Goal: Task Accomplishment & Management: Use online tool/utility

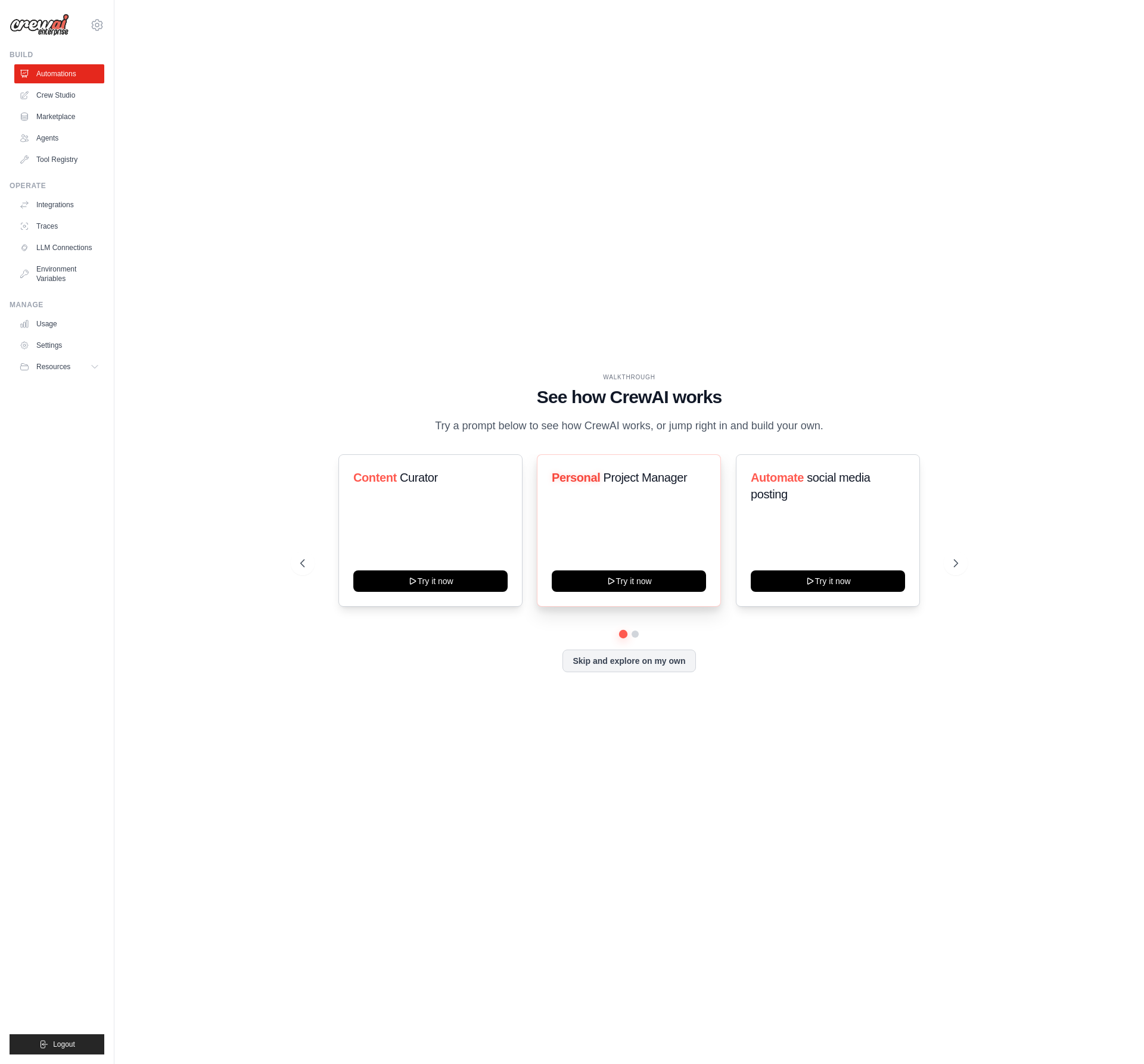
click at [605, 532] on div "Personal Project Manager Try it now" at bounding box center [629, 530] width 184 height 153
click at [636, 575] on button "Try it now" at bounding box center [628, 579] width 154 height 21
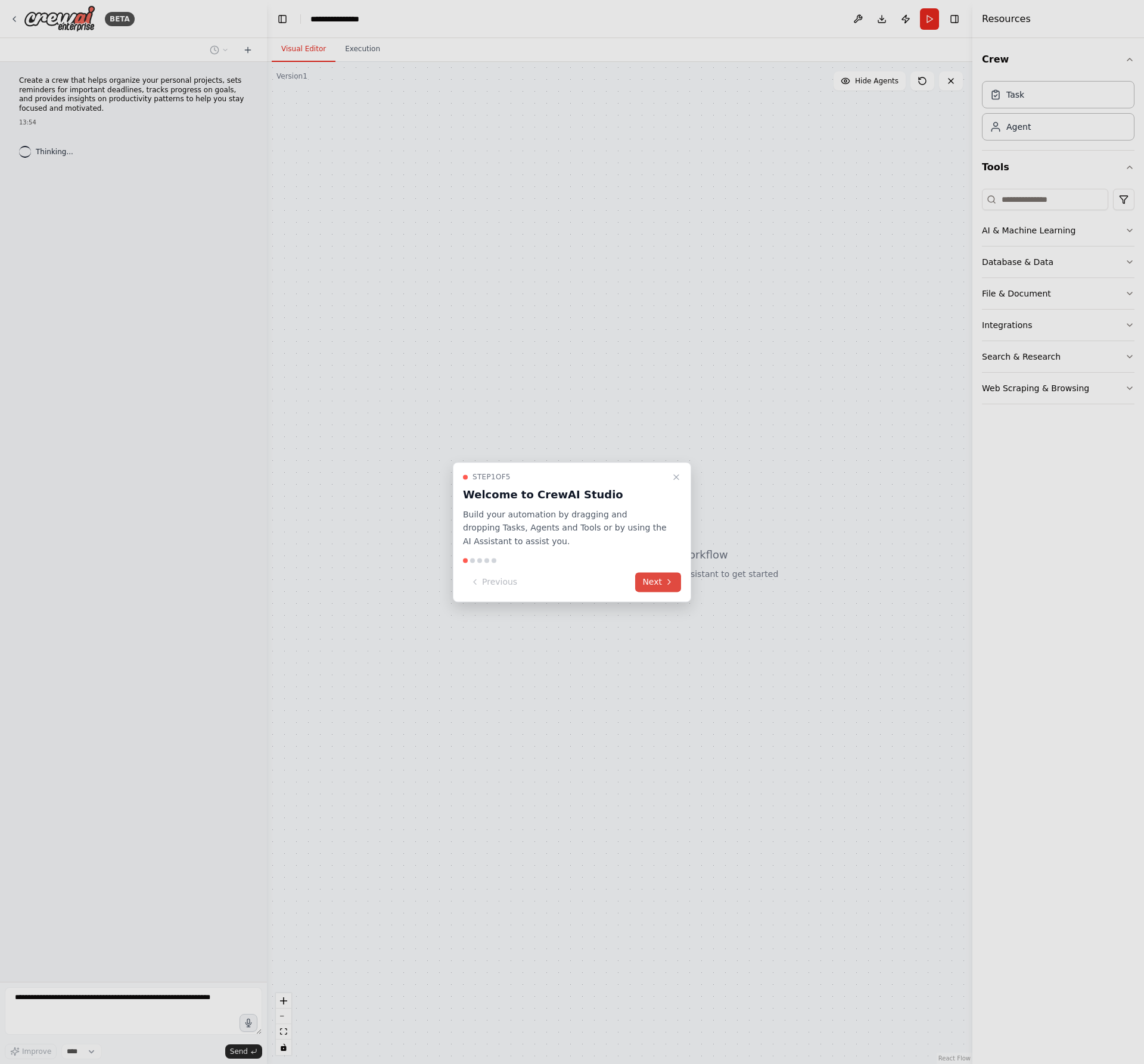
click at [656, 578] on button "Next" at bounding box center [658, 582] width 46 height 20
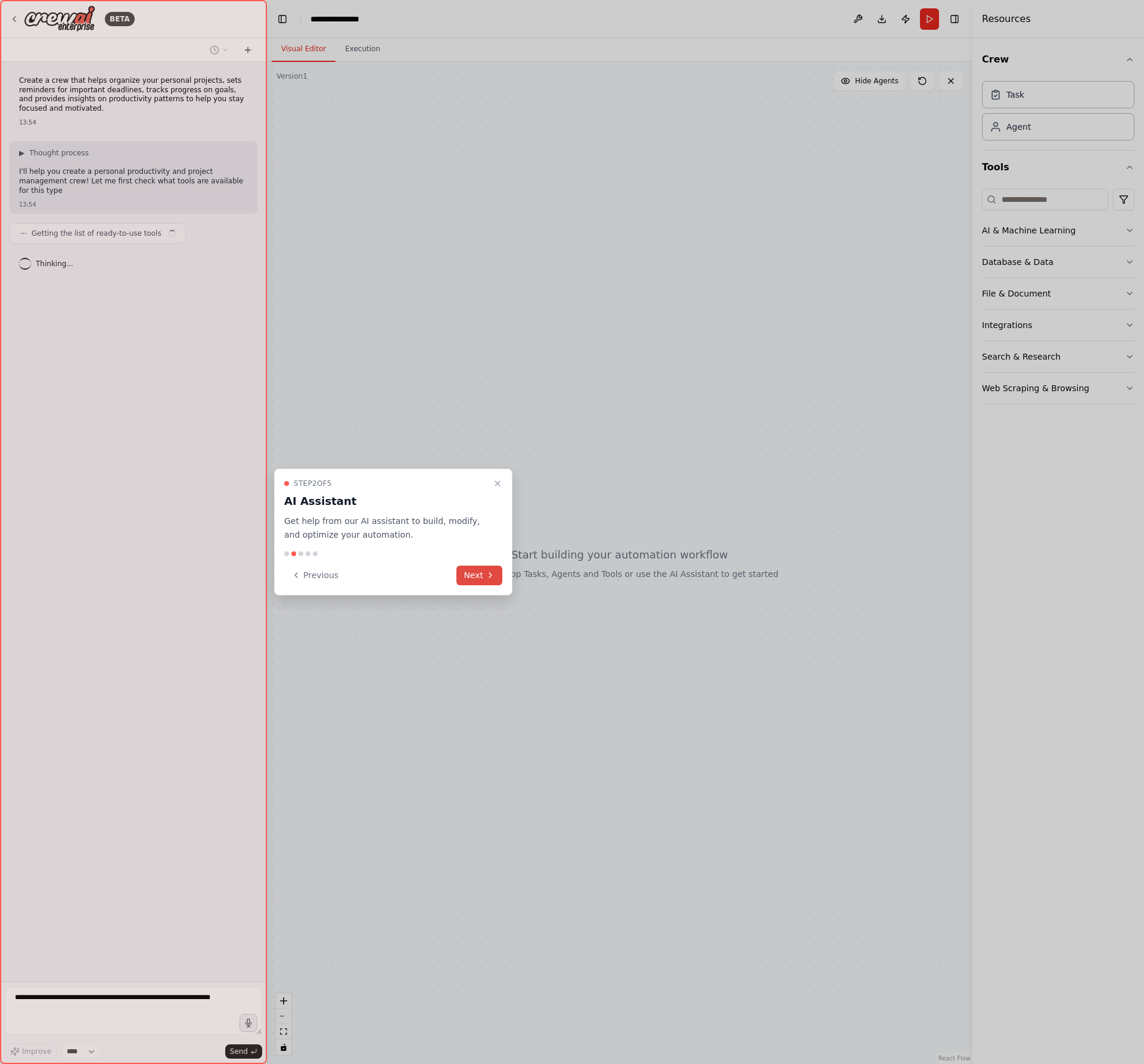
click at [486, 577] on icon at bounding box center [490, 575] width 10 height 10
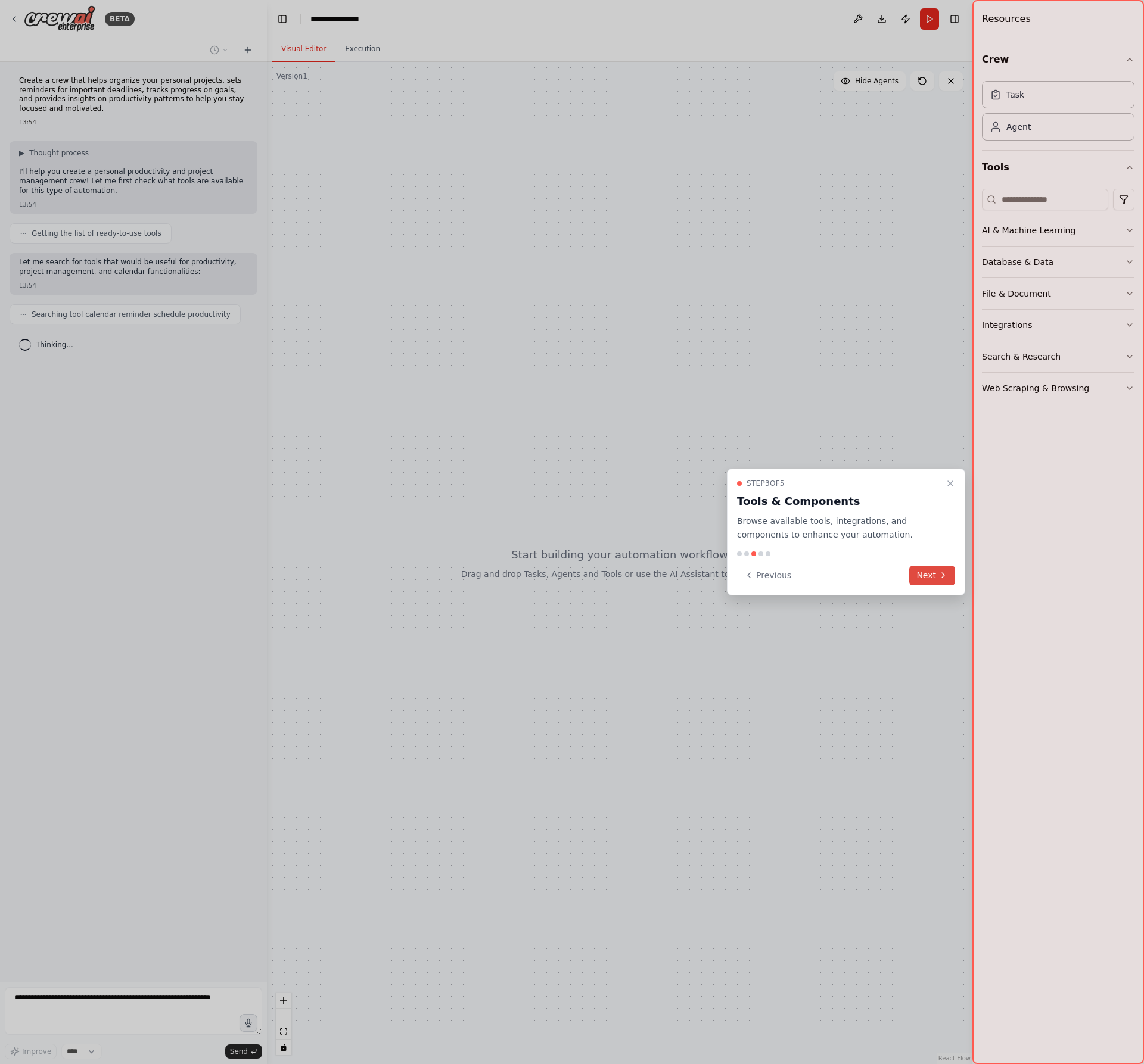
click at [933, 575] on button "Next" at bounding box center [932, 575] width 46 height 20
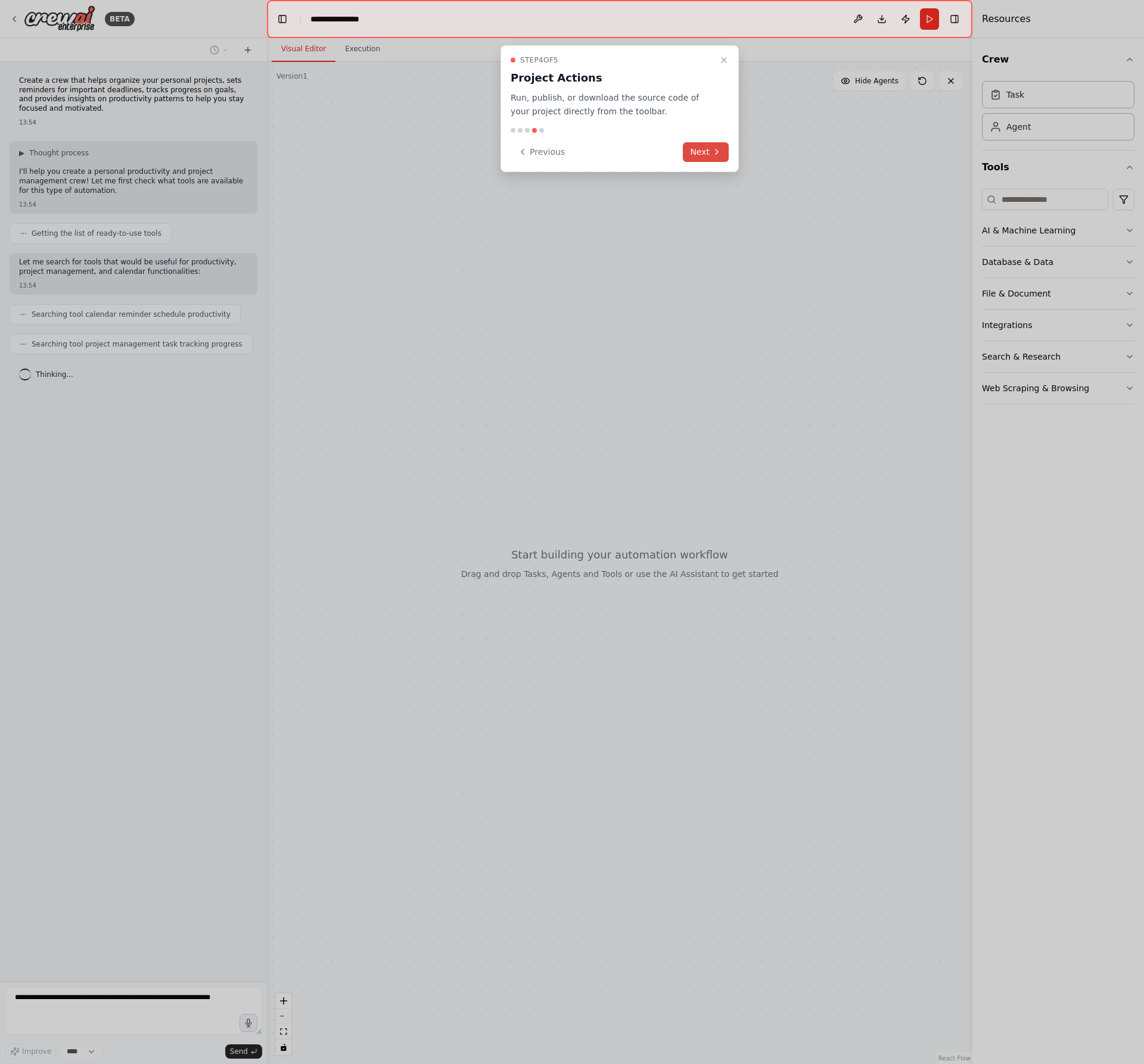
click at [712, 153] on icon at bounding box center [717, 152] width 10 height 10
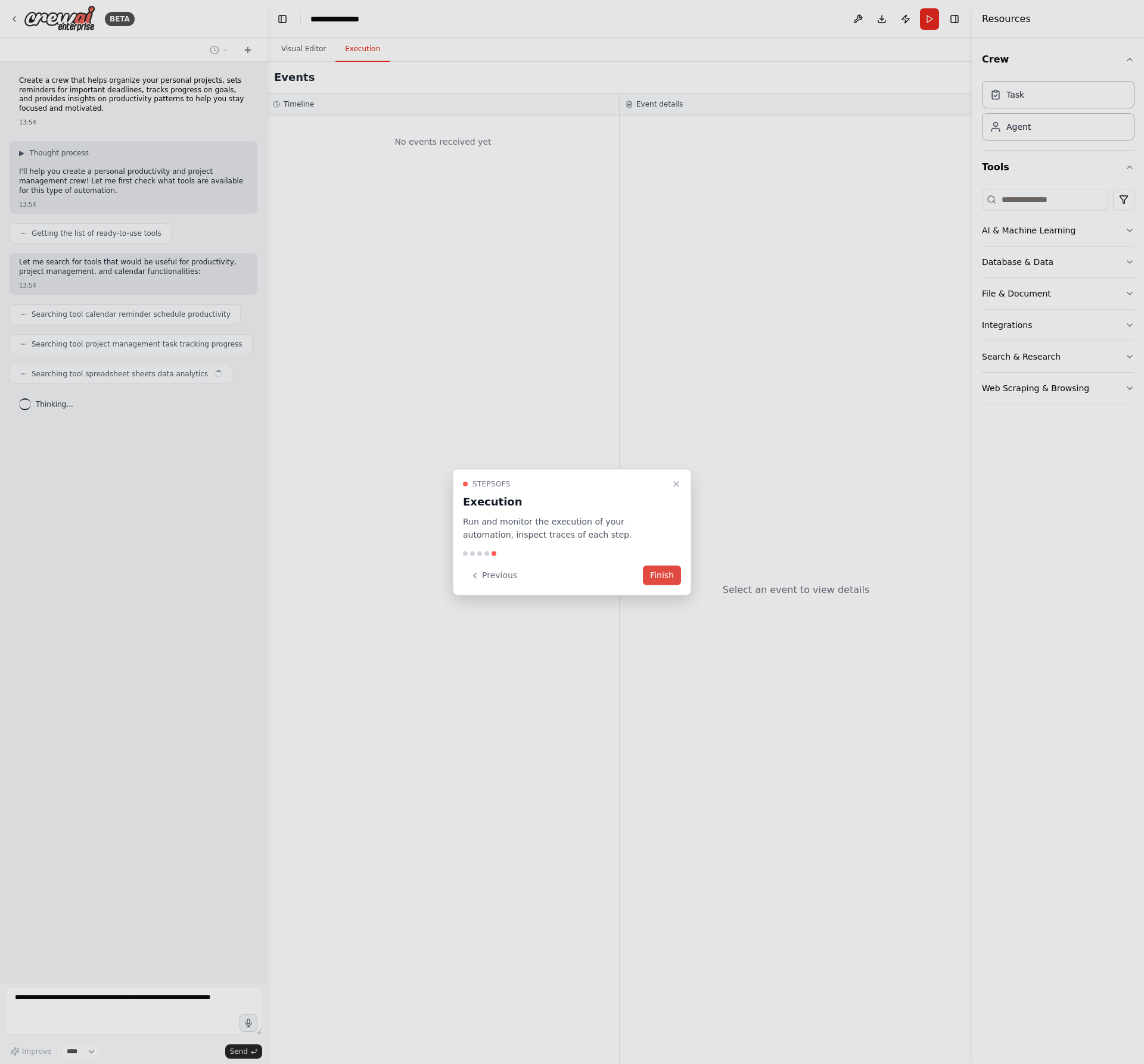
click at [659, 570] on button "Finish" at bounding box center [662, 575] width 38 height 20
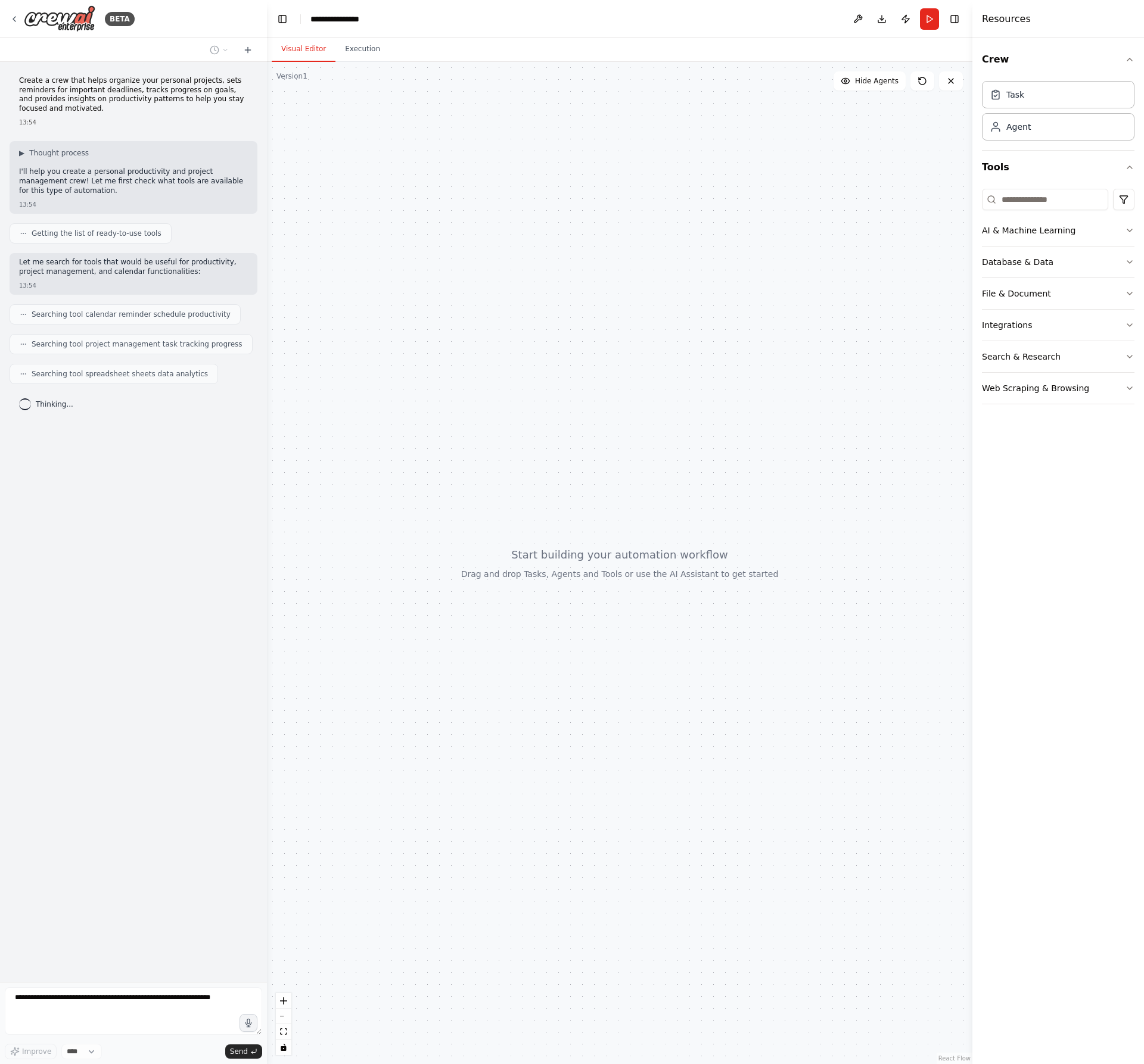
click at [462, 449] on div at bounding box center [619, 563] width 706 height 1002
drag, startPoint x: 672, startPoint y: 549, endPoint x: 639, endPoint y: 523, distance: 42.0
click at [639, 523] on div at bounding box center [619, 563] width 706 height 1002
drag, startPoint x: 569, startPoint y: 487, endPoint x: 599, endPoint y: 524, distance: 47.6
click at [599, 524] on div at bounding box center [619, 563] width 706 height 1002
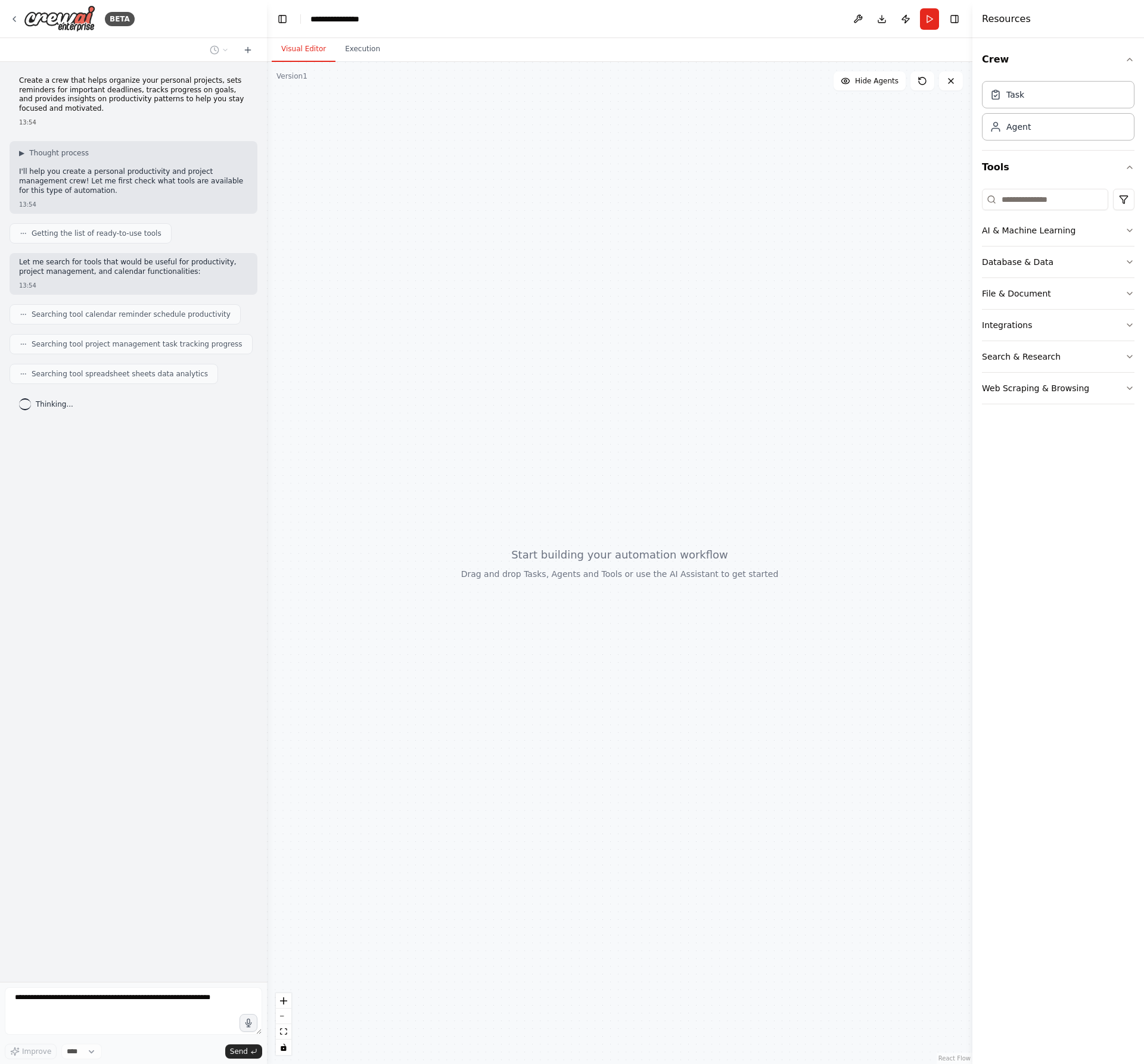
drag, startPoint x: 713, startPoint y: 473, endPoint x: 694, endPoint y: 456, distance: 25.5
click at [708, 459] on div at bounding box center [619, 563] width 706 height 1002
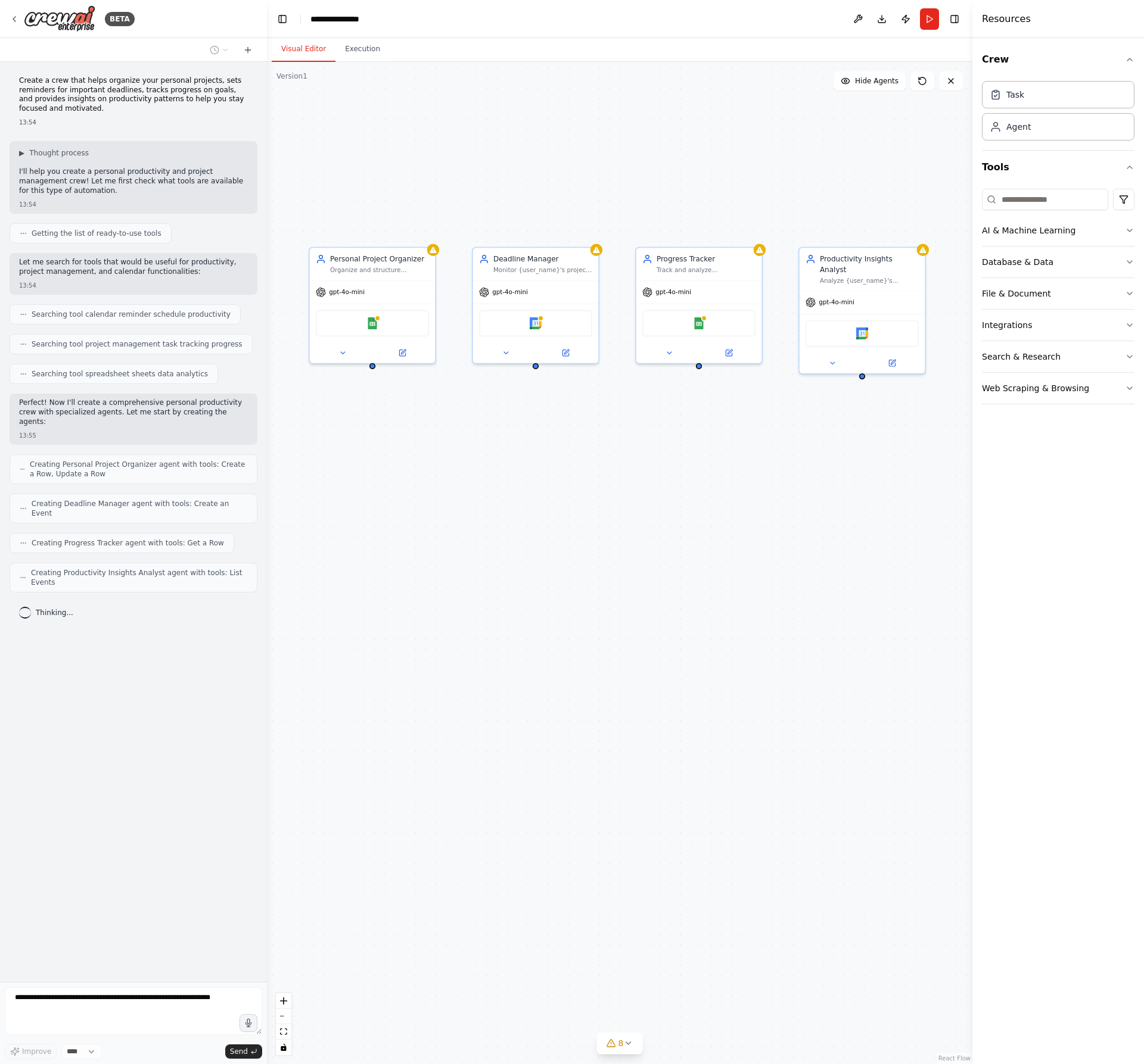
drag, startPoint x: 827, startPoint y: 527, endPoint x: 748, endPoint y: 534, distance: 79.3
click at [748, 534] on div "Personal Project Organizer Organize and structure {user_name}'s personal projec…" at bounding box center [619, 563] width 706 height 1002
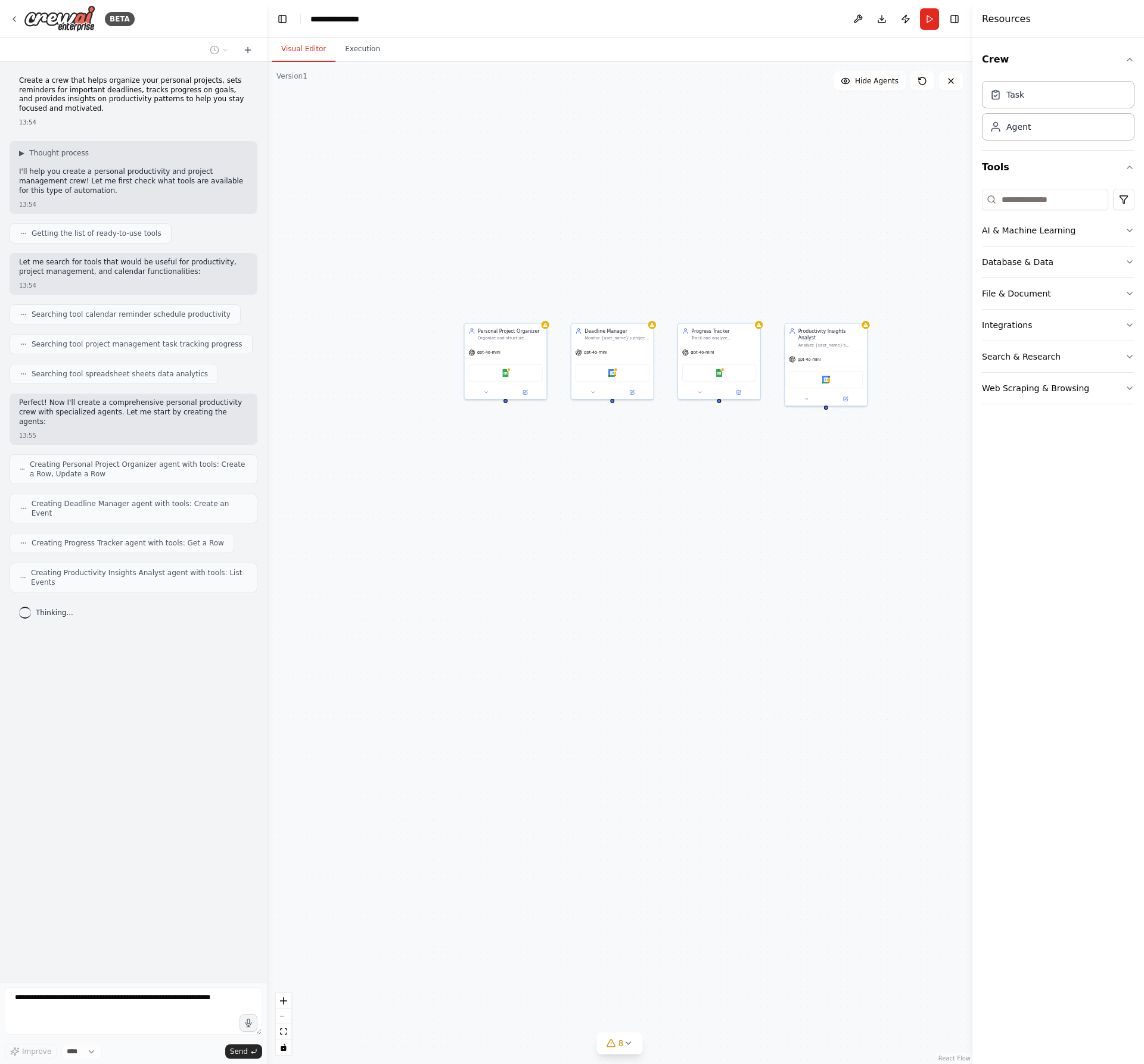
drag, startPoint x: 667, startPoint y: 572, endPoint x: 687, endPoint y: 594, distance: 29.7
click at [687, 594] on div "Personal Project Organizer Organize and structure {user_name}'s personal projec…" at bounding box center [619, 563] width 706 height 1002
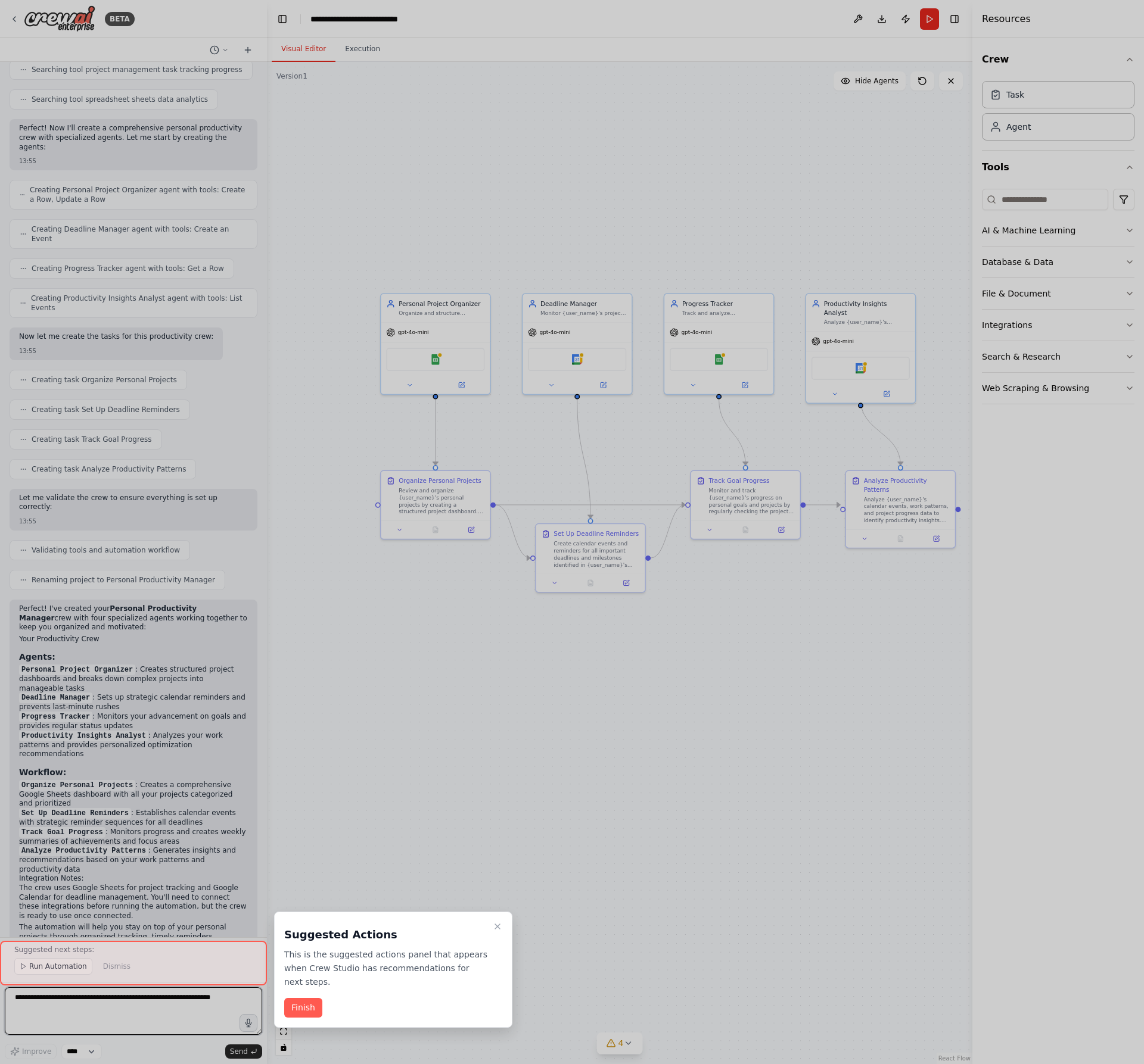
scroll to position [284, 0]
